Goal: Navigation & Orientation: Find specific page/section

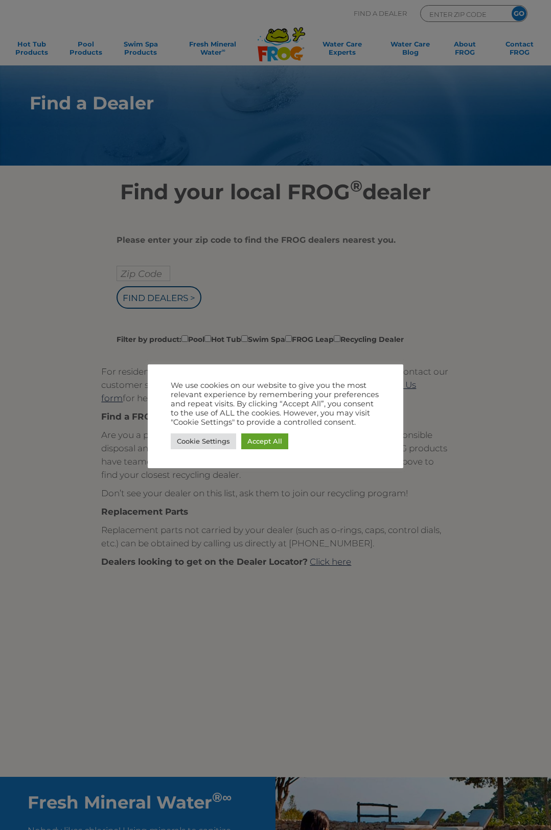
click at [150, 272] on div at bounding box center [275, 415] width 551 height 830
click at [264, 437] on link "Accept All" at bounding box center [264, 441] width 47 height 16
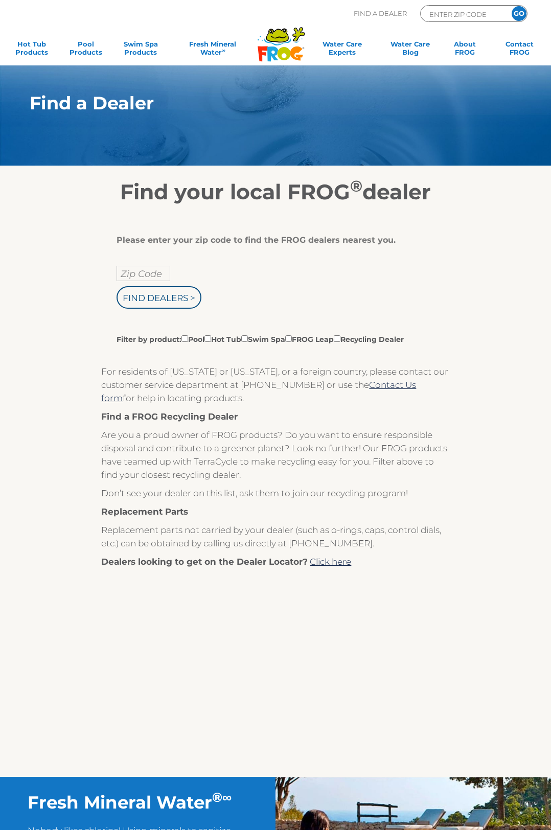
click at [152, 273] on input "Zip Code" at bounding box center [143, 273] width 54 height 15
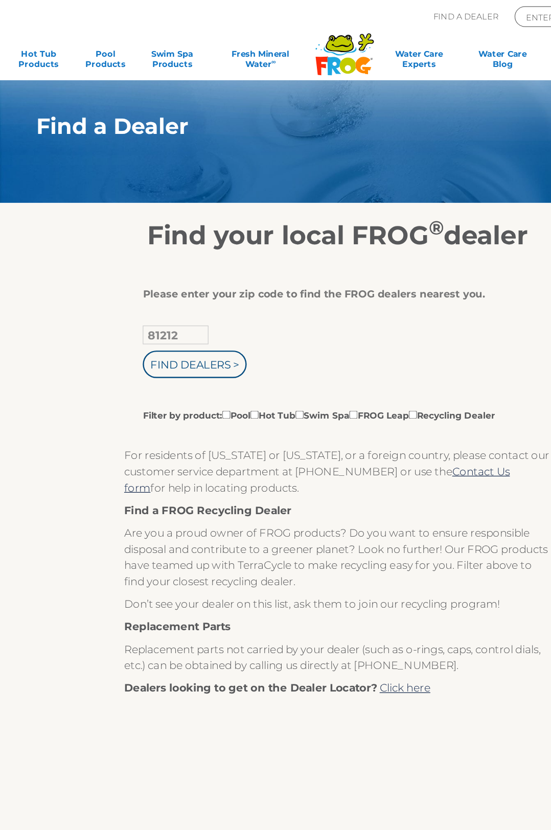
type input "81212"
click at [176, 299] on input "Find Dealers >" at bounding box center [158, 297] width 85 height 22
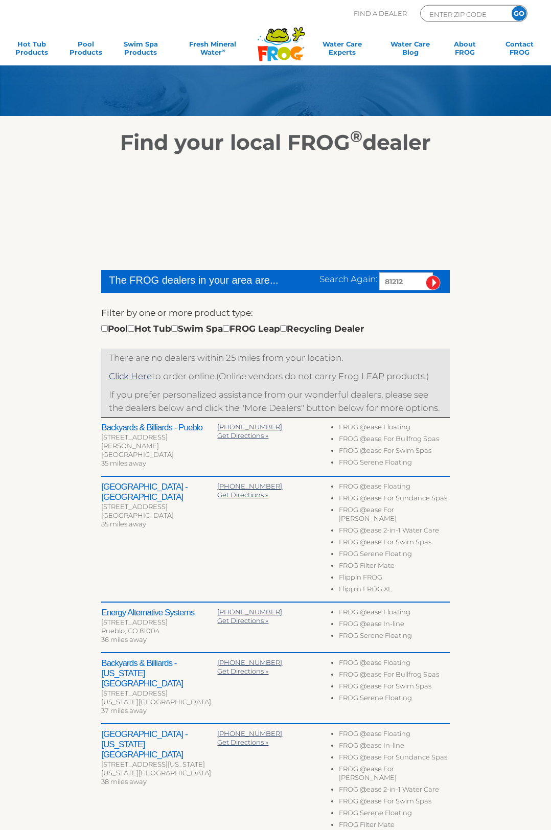
scroll to position [45, 0]
